Goal: Find specific page/section

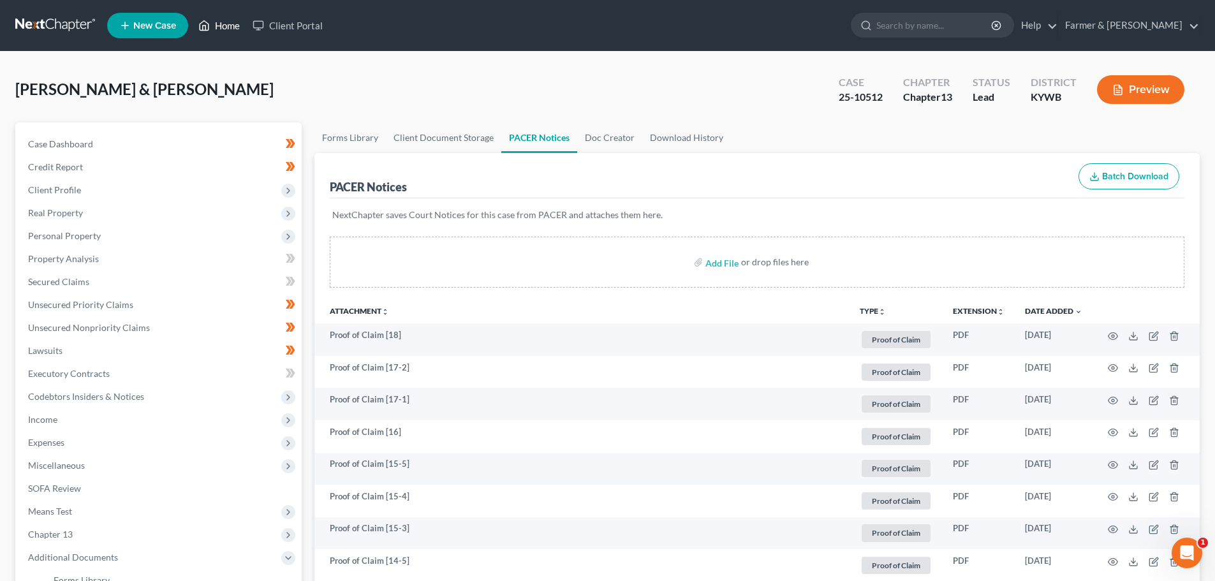
click at [232, 22] on link "Home" at bounding box center [219, 25] width 54 height 23
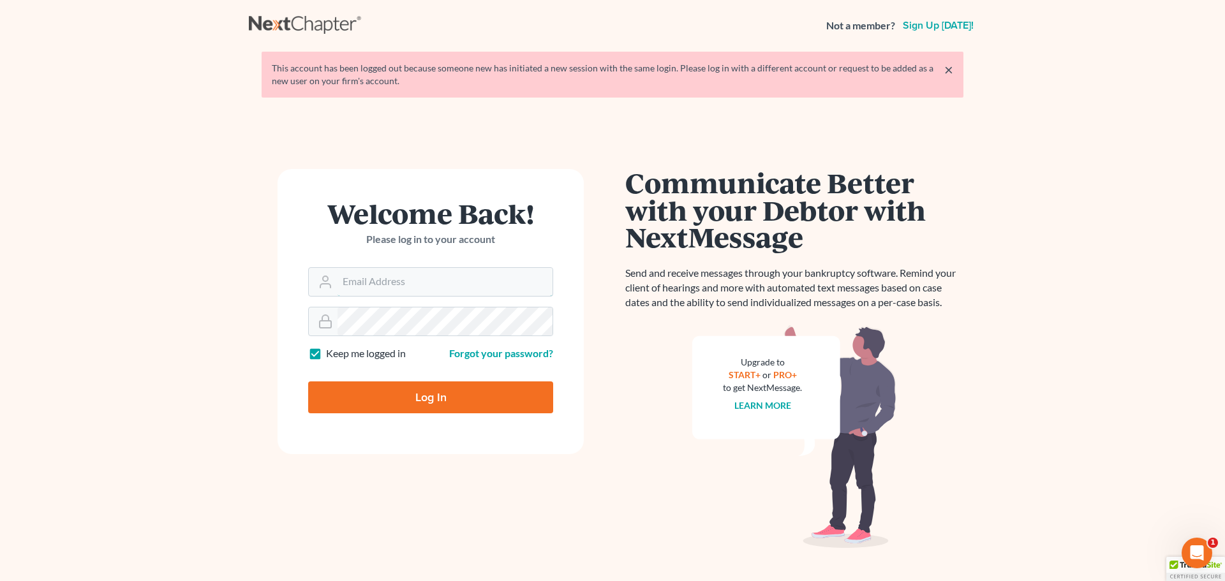
type input "tina@farmerwright.com"
click at [417, 403] on input "Log In" at bounding box center [430, 397] width 245 height 32
type input "Thinking..."
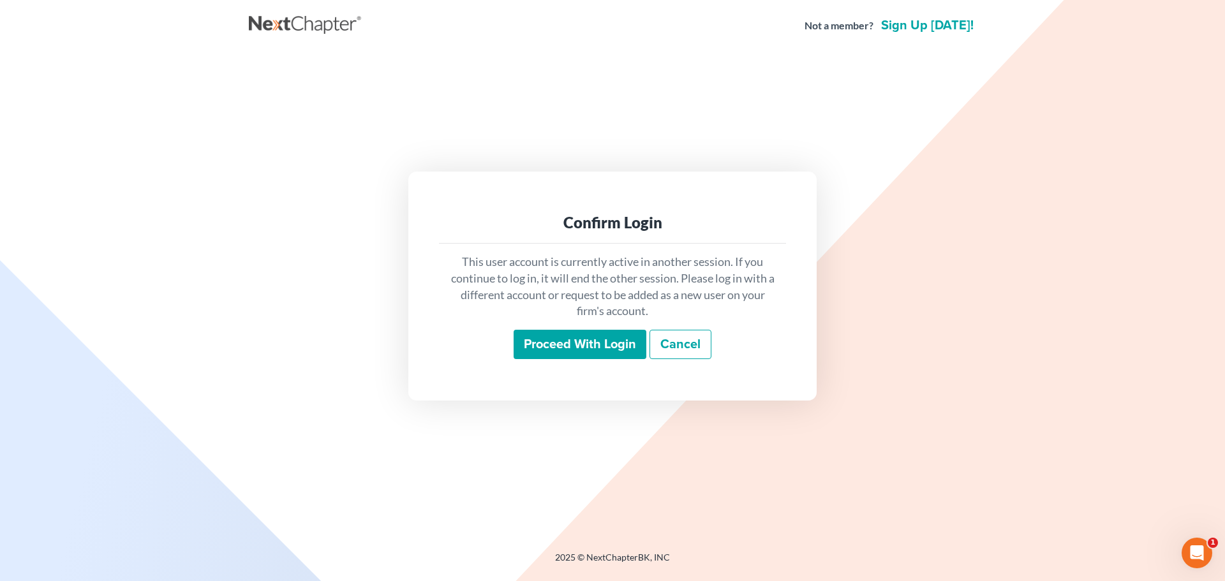
click at [594, 343] on input "Proceed with login" at bounding box center [580, 344] width 133 height 29
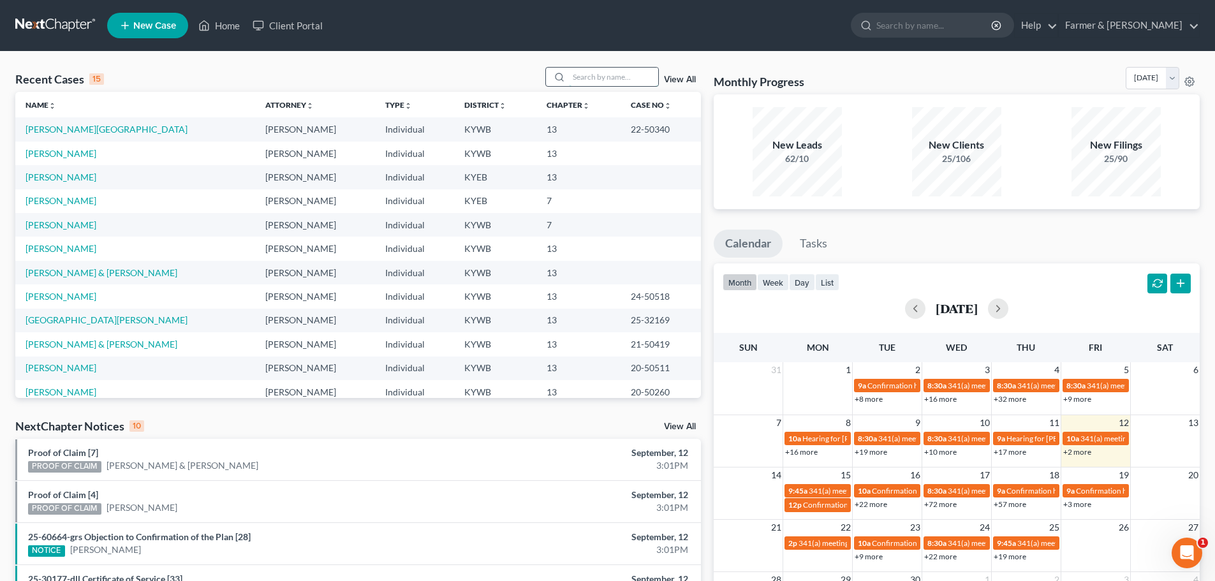
click at [606, 80] on input "search" at bounding box center [613, 77] width 89 height 19
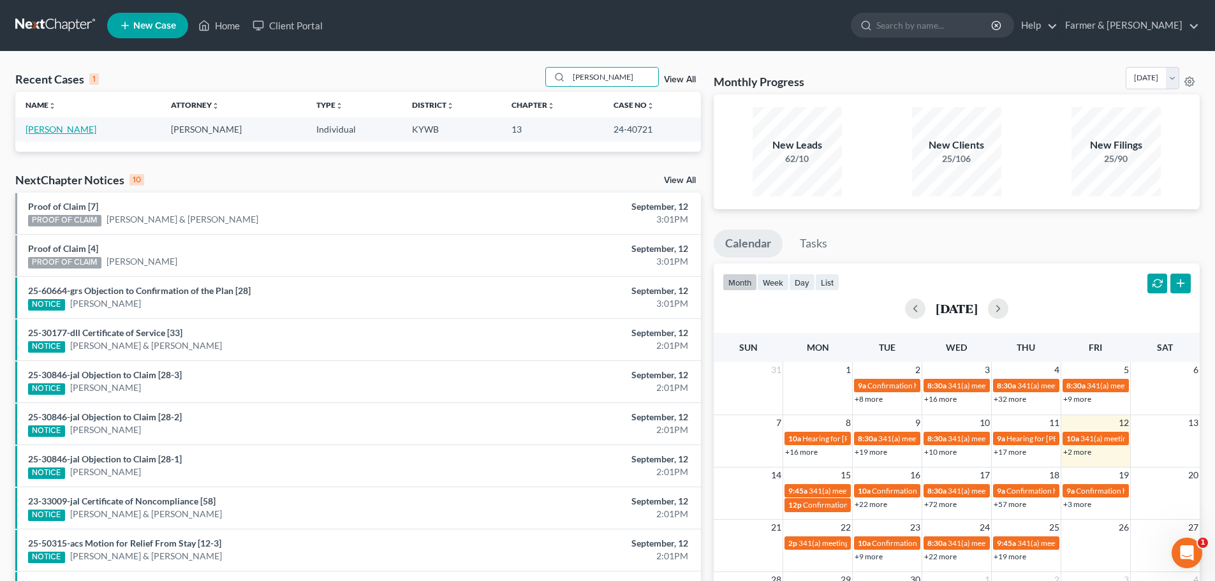
type input "DANA ALVES"
click at [59, 129] on link "Alves, Dana" at bounding box center [61, 129] width 71 height 11
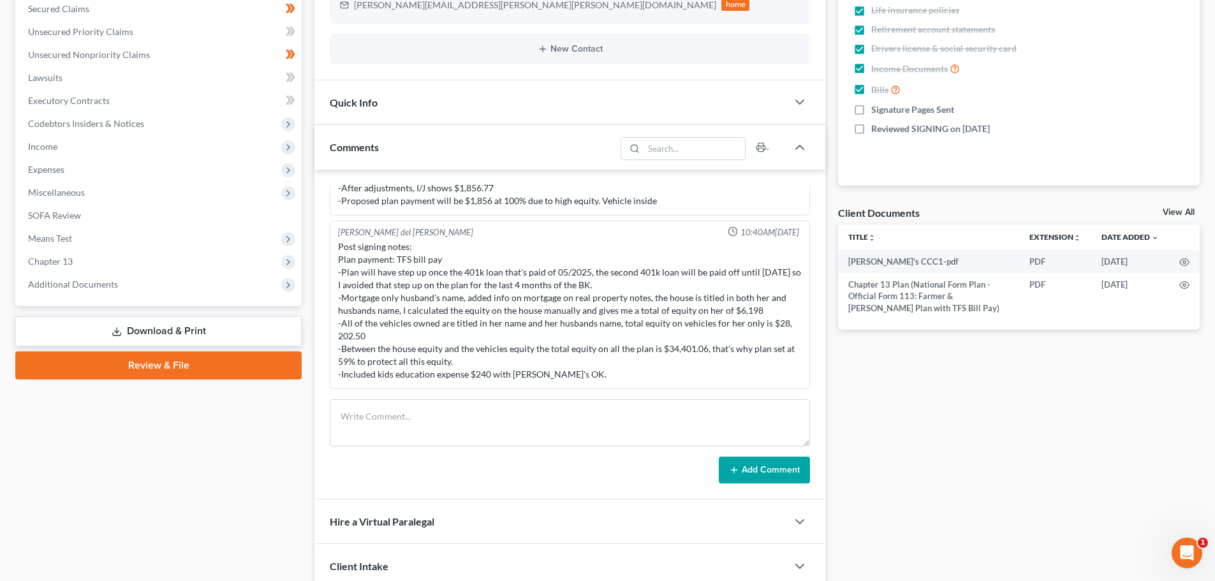
scroll to position [374, 0]
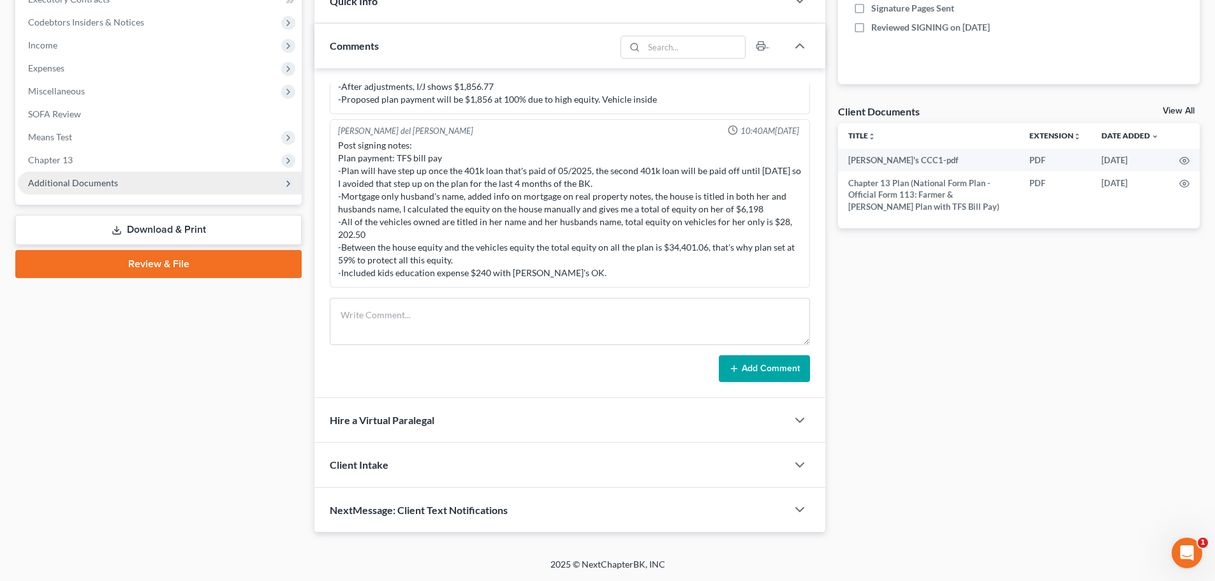
click at [85, 186] on span "Additional Documents" at bounding box center [73, 182] width 90 height 11
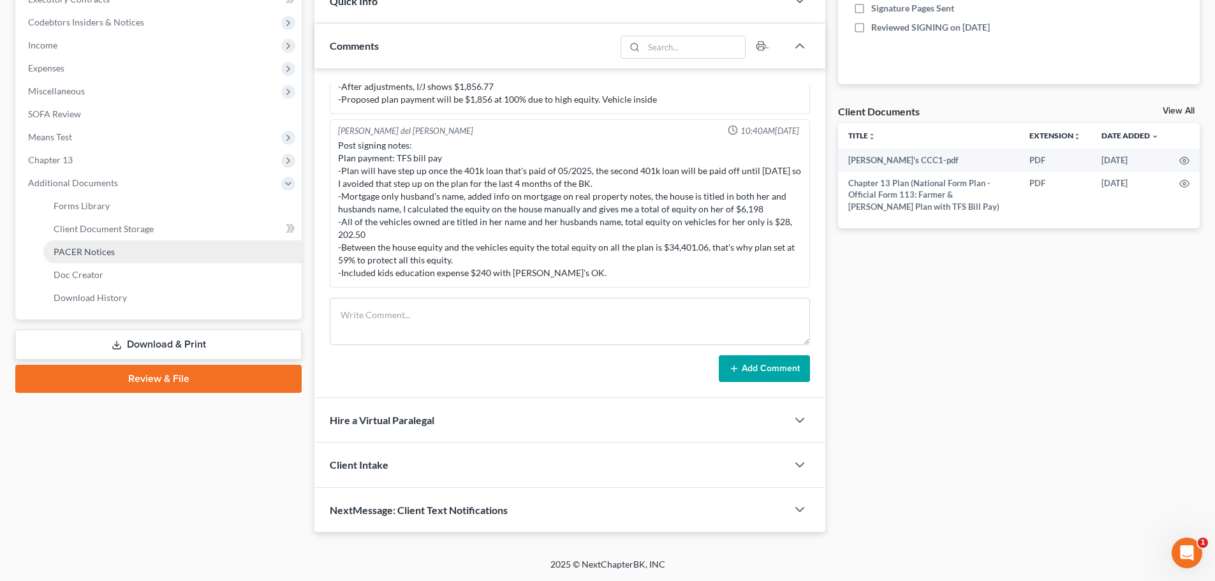
click at [108, 252] on span "PACER Notices" at bounding box center [84, 251] width 61 height 11
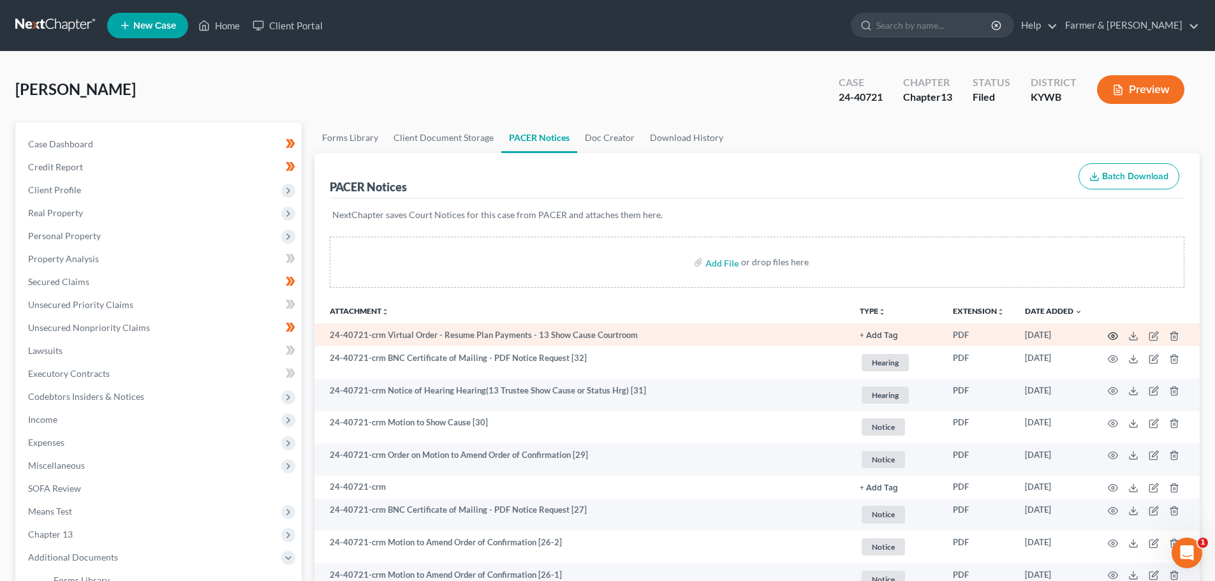
click at [1118, 332] on icon "button" at bounding box center [1113, 336] width 10 height 10
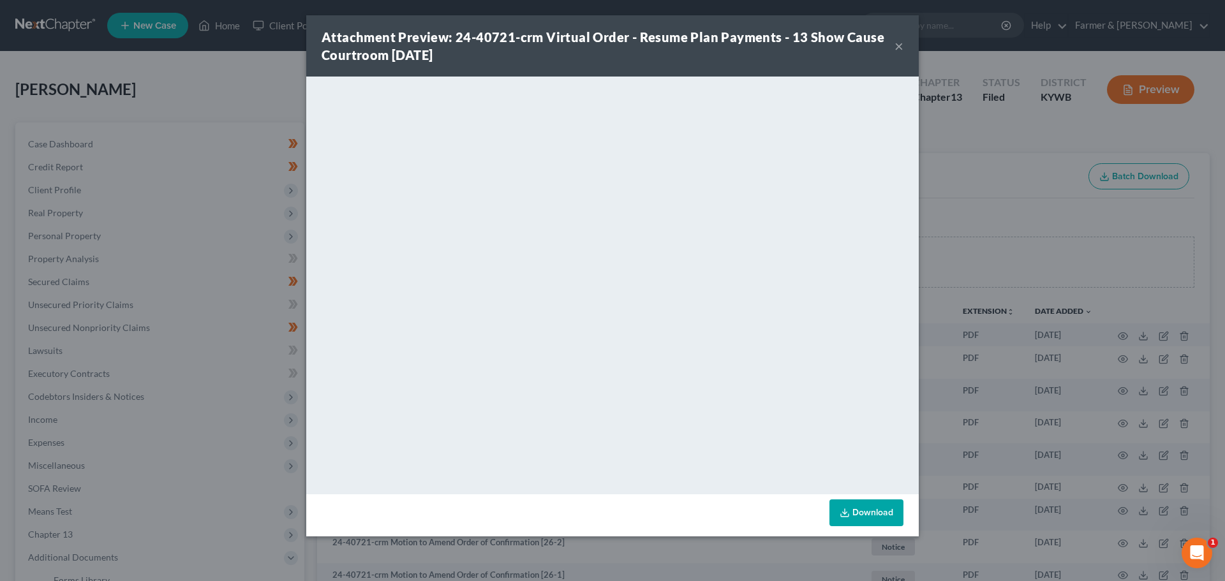
click at [901, 46] on button "×" at bounding box center [898, 45] width 9 height 15
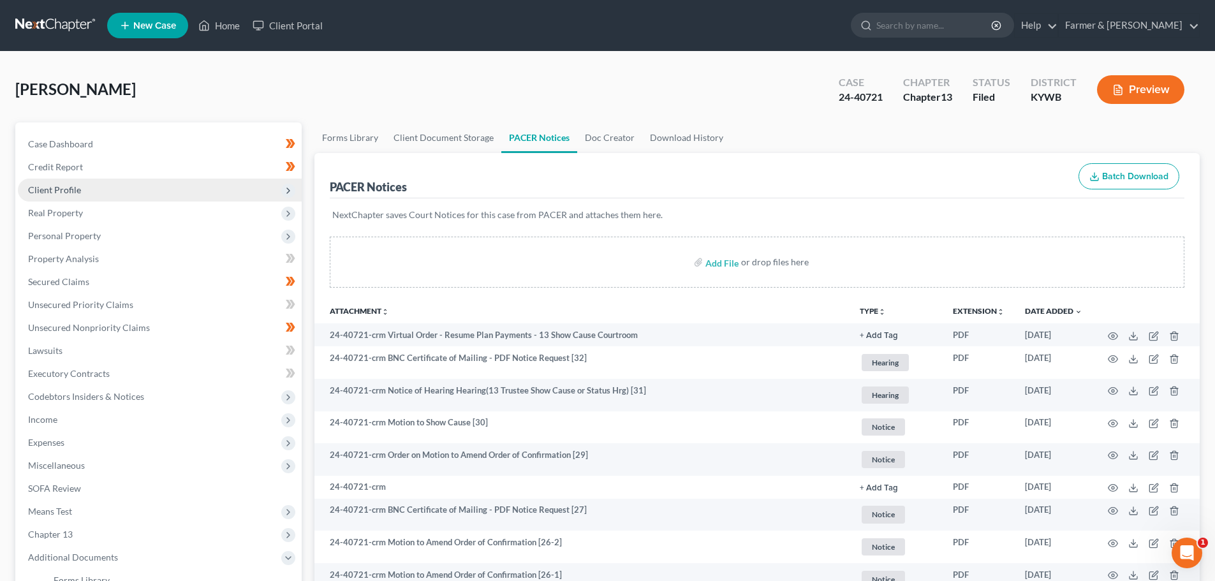
click at [75, 186] on span "Client Profile" at bounding box center [54, 189] width 53 height 11
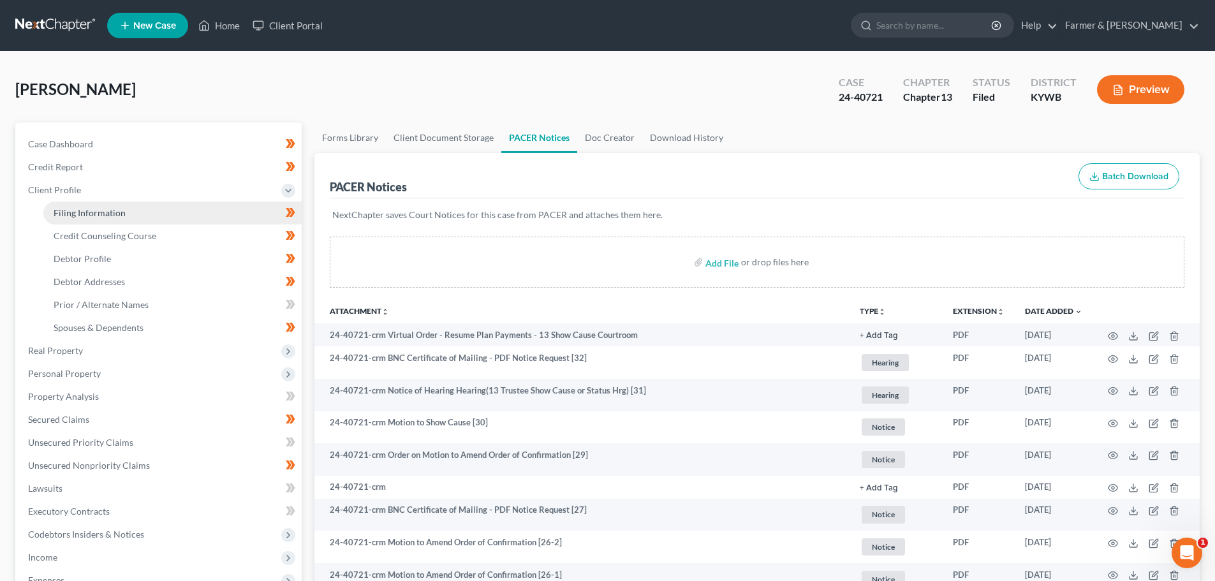
click at [108, 212] on span "Filing Information" at bounding box center [90, 212] width 72 height 11
select select "1"
select select "0"
select select "3"
